Goal: Task Accomplishment & Management: Complete application form

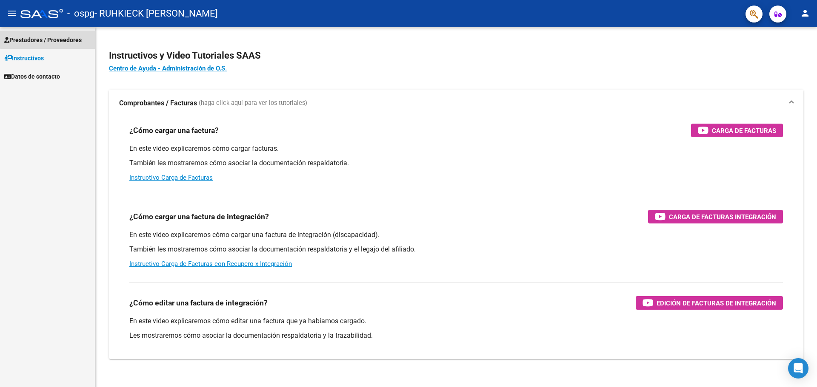
click at [59, 38] on span "Prestadores / Proveedores" at bounding box center [42, 39] width 77 height 9
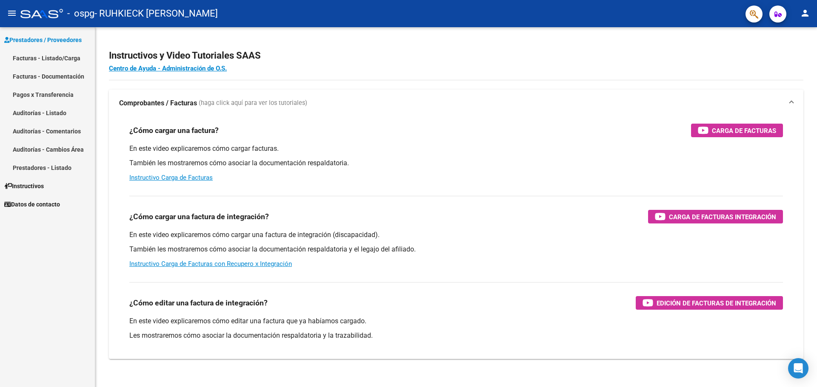
click at [68, 77] on link "Facturas - Documentación" at bounding box center [47, 76] width 95 height 18
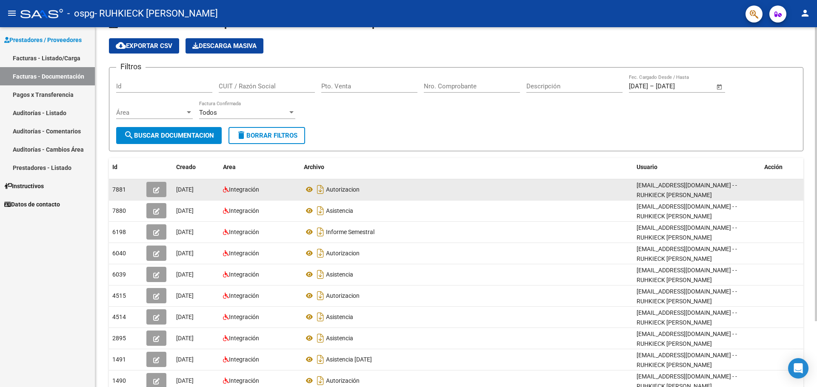
scroll to position [43, 0]
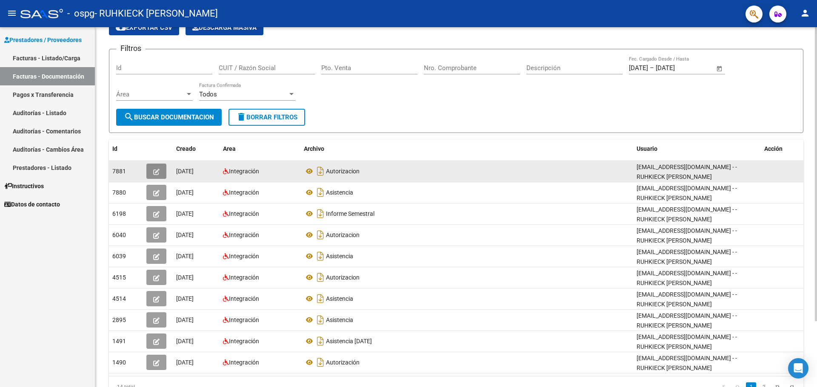
click at [154, 172] on icon "button" at bounding box center [156, 172] width 6 height 6
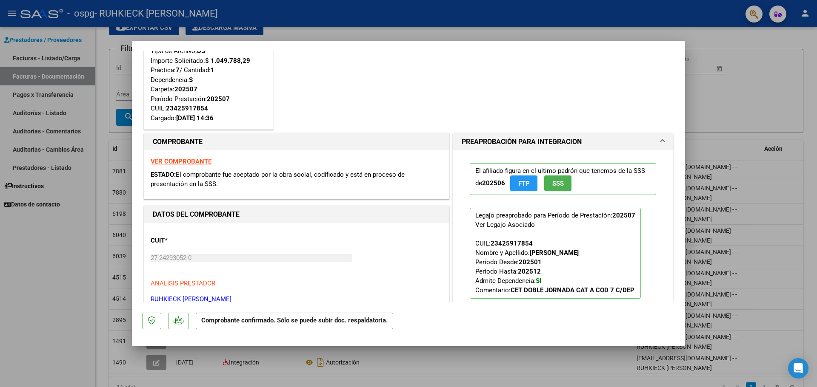
scroll to position [45, 0]
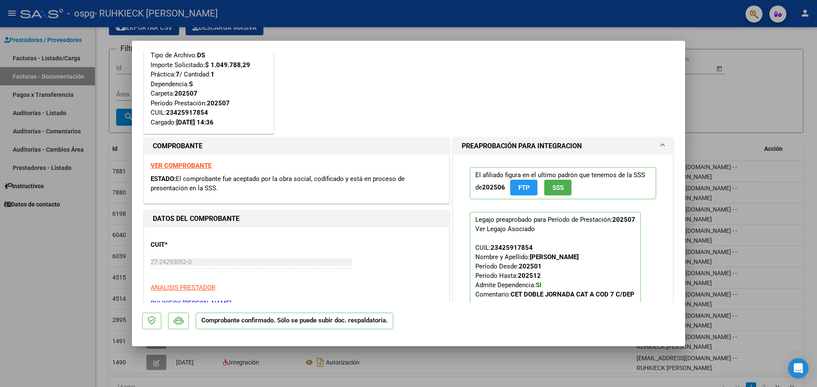
click at [186, 166] on strong "VER COMPROBANTE" at bounding box center [181, 166] width 61 height 8
type input "$ 0,00"
